Goal: Information Seeking & Learning: Learn about a topic

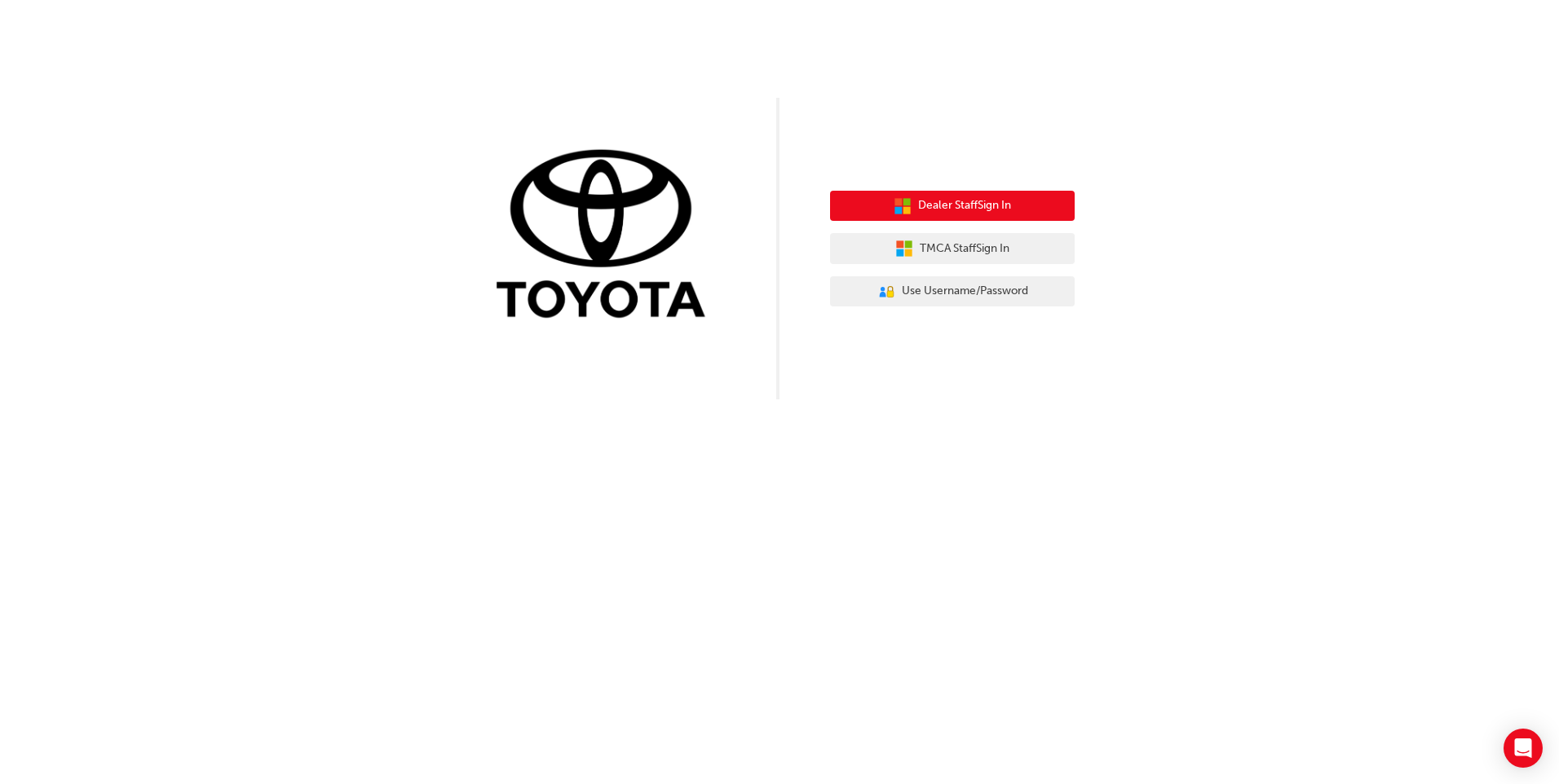
click at [946, 204] on span "Dealer Staff Sign In" at bounding box center [965, 205] width 93 height 18
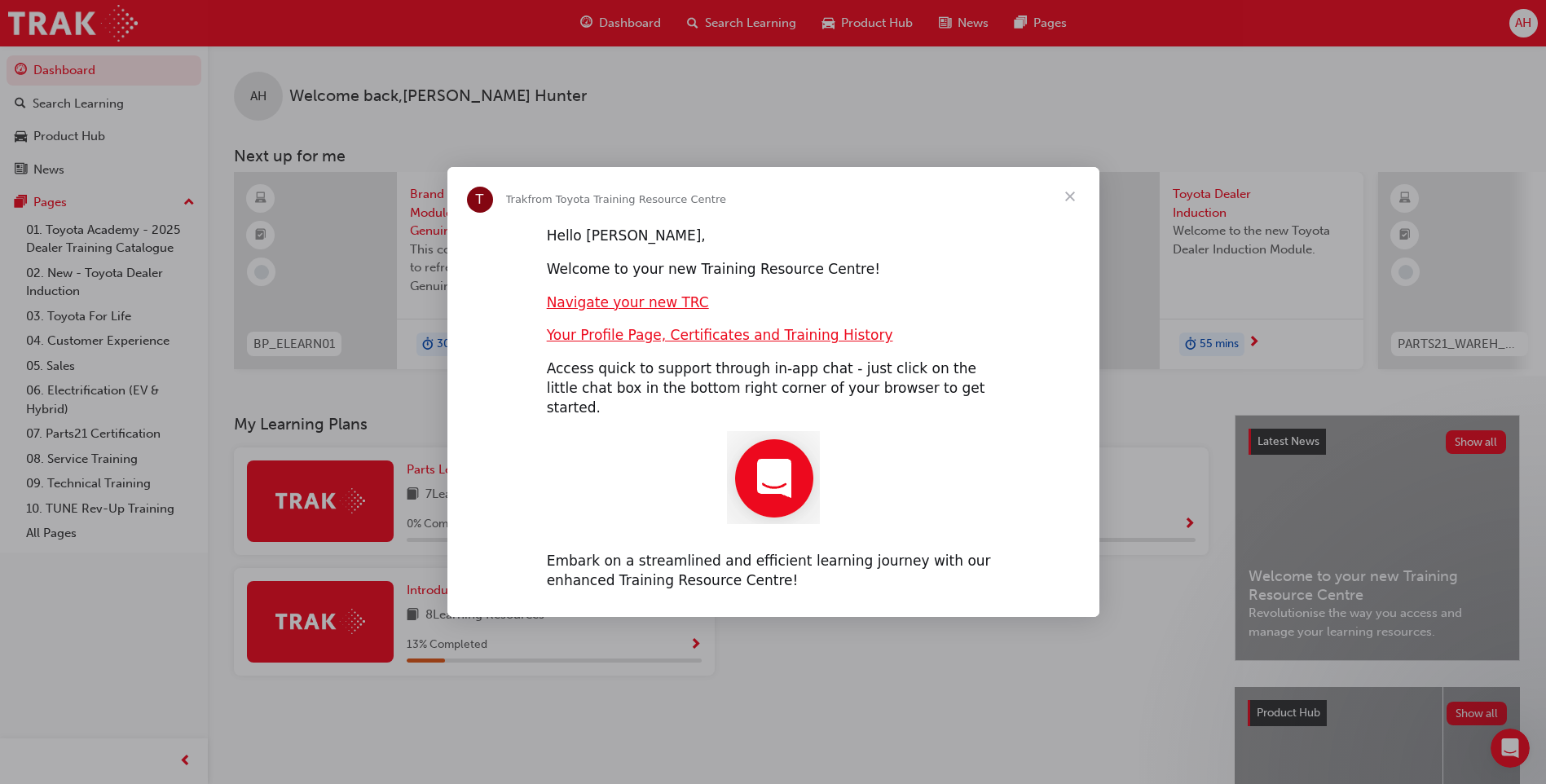
click at [1071, 205] on span "Close" at bounding box center [1070, 196] width 59 height 59
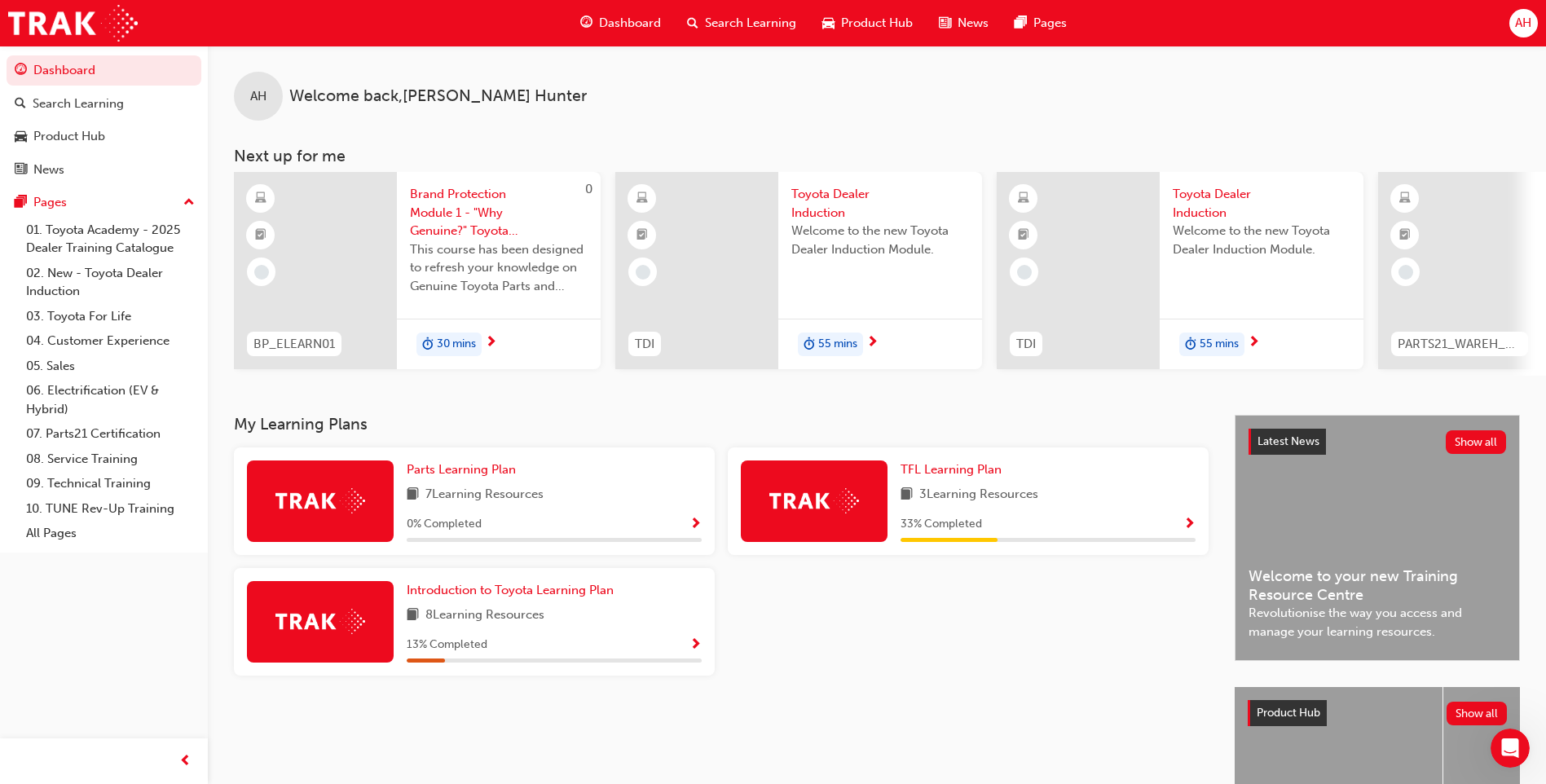
click at [305, 626] on img at bounding box center [320, 621] width 90 height 26
click at [465, 597] on span "Introduction to Toyota Learning Plan" at bounding box center [509, 590] width 207 height 15
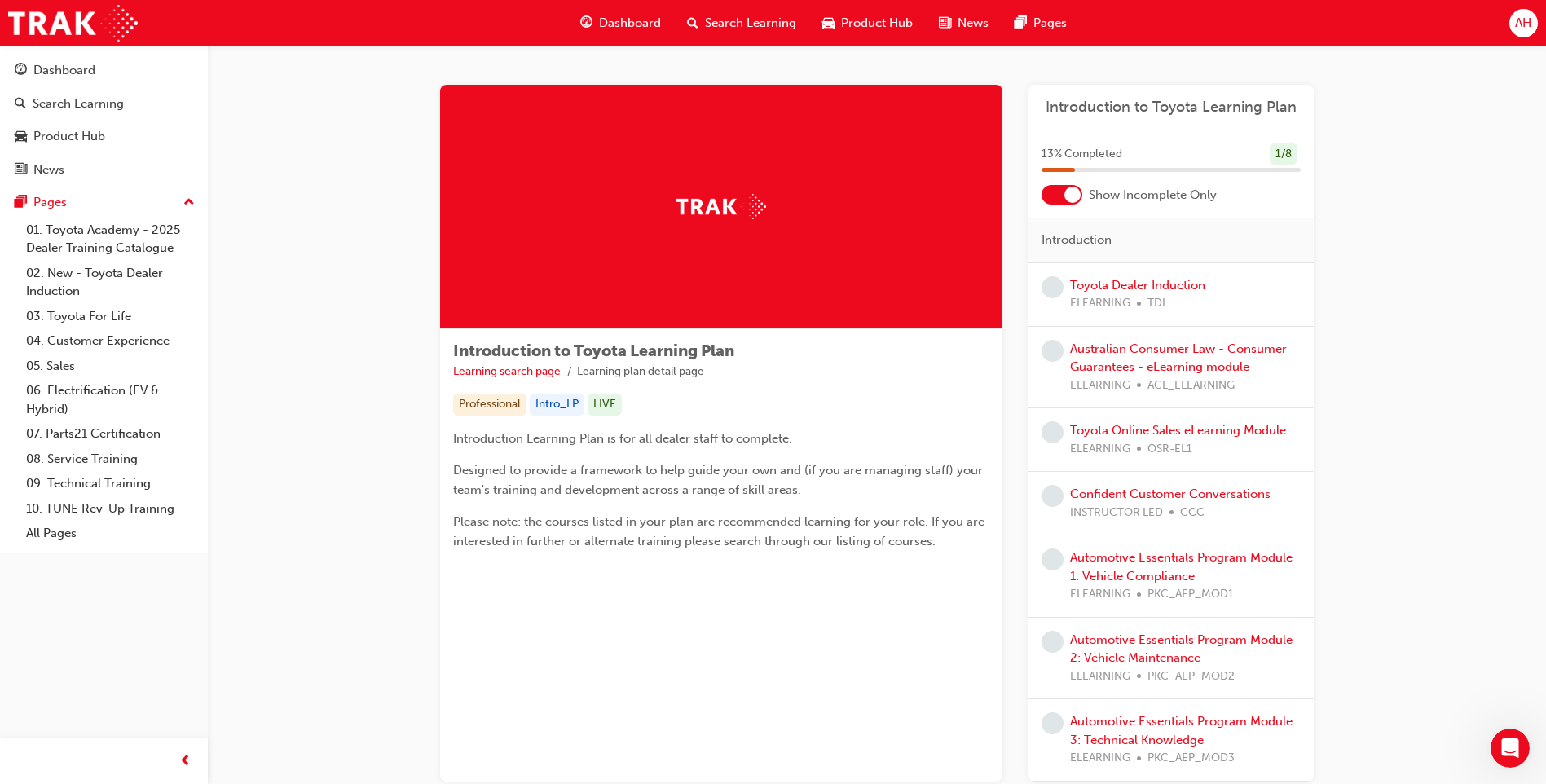
click at [1074, 191] on div at bounding box center [1073, 194] width 17 height 17
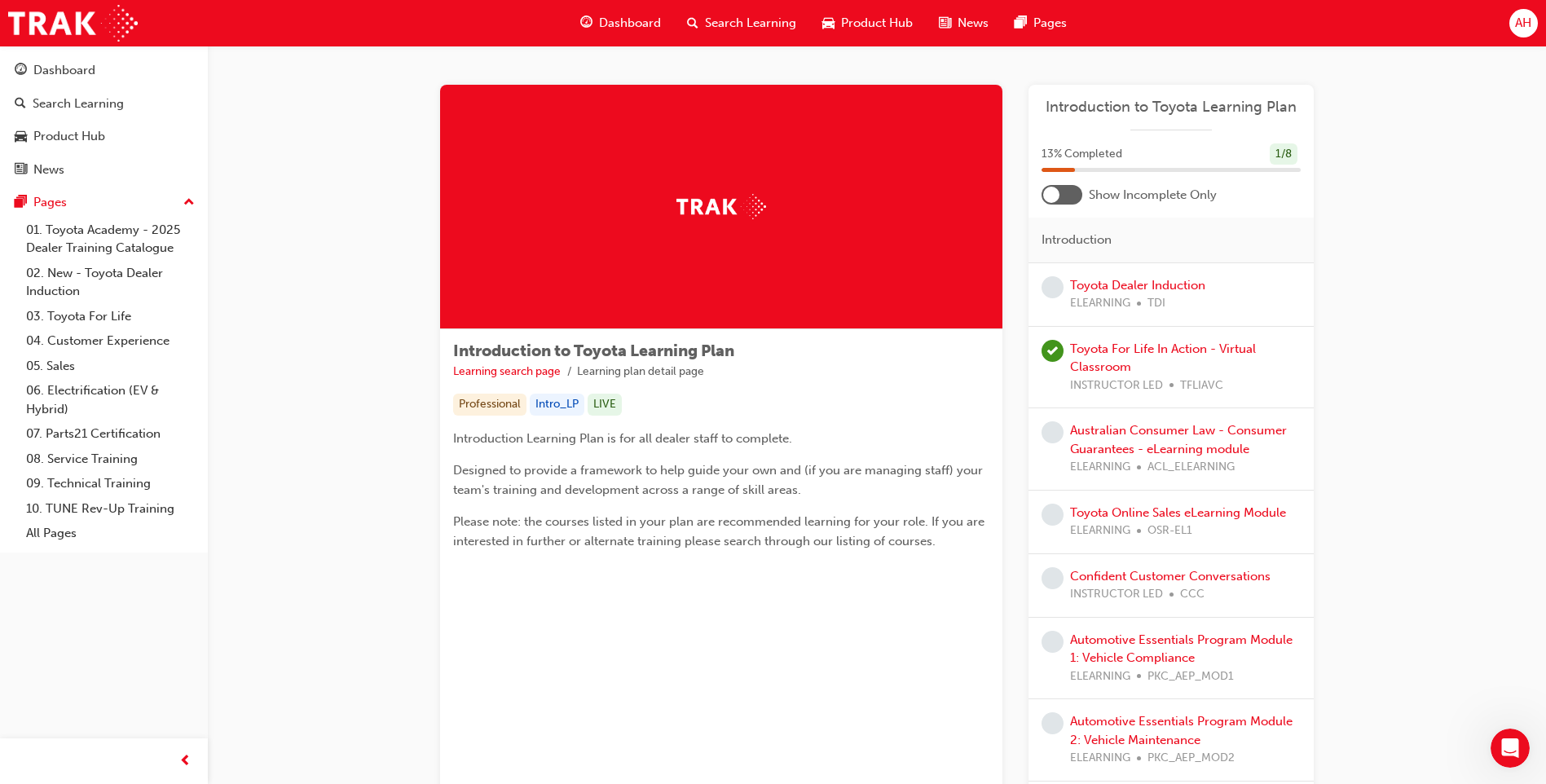
click at [1053, 194] on div at bounding box center [1051, 194] width 17 height 17
